Goal: Task Accomplishment & Management: Use online tool/utility

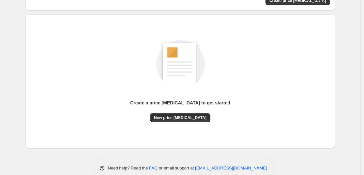
scroll to position [69, 0]
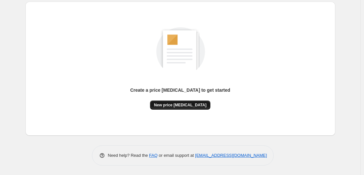
click at [181, 107] on span "New price [MEDICAL_DATA]" at bounding box center [180, 105] width 53 height 5
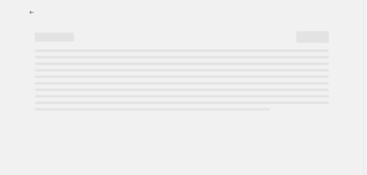
select select "percentage"
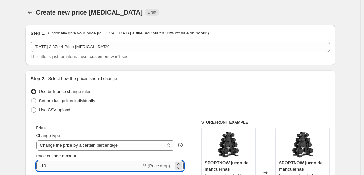
click at [99, 168] on input "-10" at bounding box center [88, 166] width 105 height 10
type input "-1"
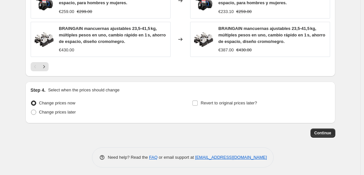
scroll to position [514, 0]
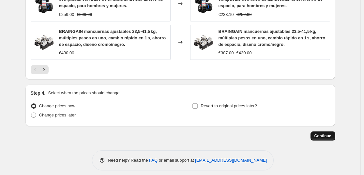
type input "-36"
click at [325, 135] on span "Continue" at bounding box center [322, 136] width 17 height 5
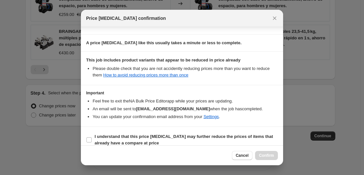
scroll to position [99, 0]
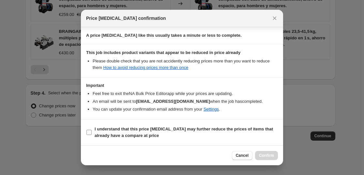
drag, startPoint x: 126, startPoint y: 133, endPoint x: 131, endPoint y: 133, distance: 4.6
click at [126, 133] on b "I understand that this price [MEDICAL_DATA] may further reduce the prices of it…" at bounding box center [184, 132] width 178 height 11
click at [92, 133] on input "I understand that this price [MEDICAL_DATA] may further reduce the prices of it…" at bounding box center [88, 132] width 5 height 5
checkbox input "true"
click at [270, 155] on span "Confirm" at bounding box center [266, 155] width 15 height 5
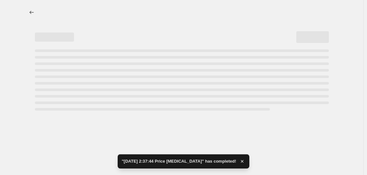
select select "percentage"
